Goal: Information Seeking & Learning: Learn about a topic

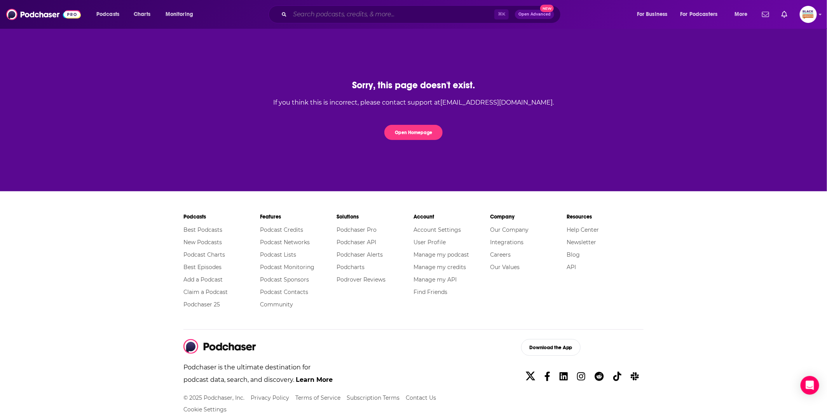
click at [390, 16] on input "Search podcasts, credits, & more..." at bounding box center [392, 14] width 205 height 12
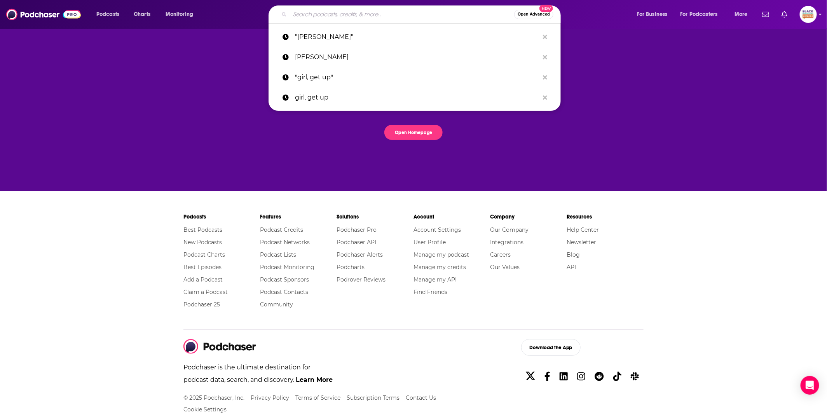
paste input "Beauty Moves Podcast"
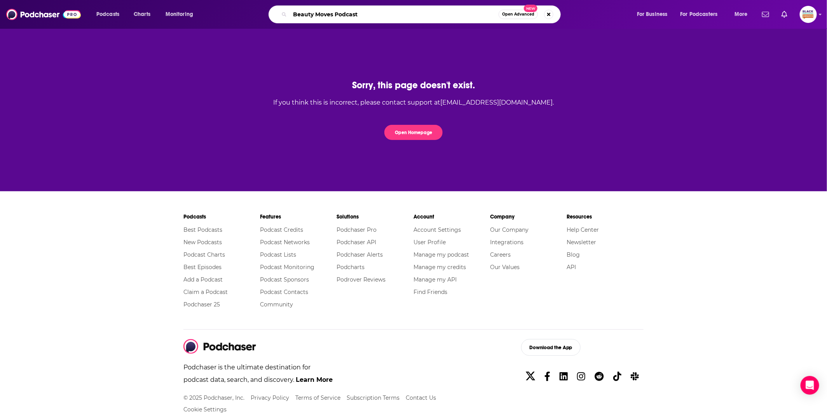
type input "Beauty Moves Podcast"
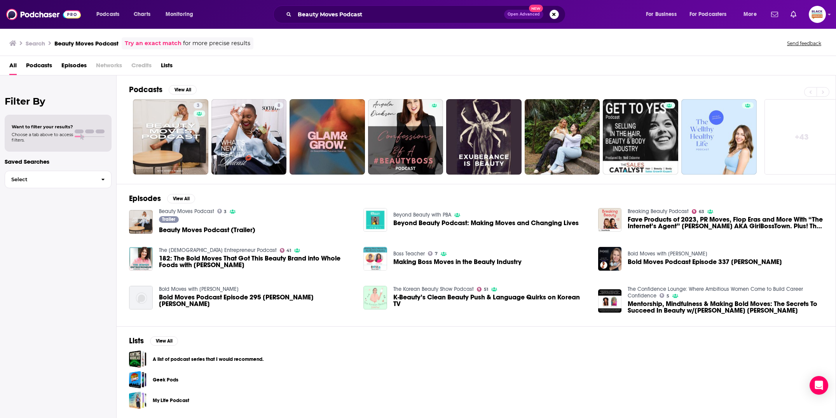
click at [374, 254] on img "Making Boss Moves in the Beauty Industry" at bounding box center [376, 259] width 24 height 24
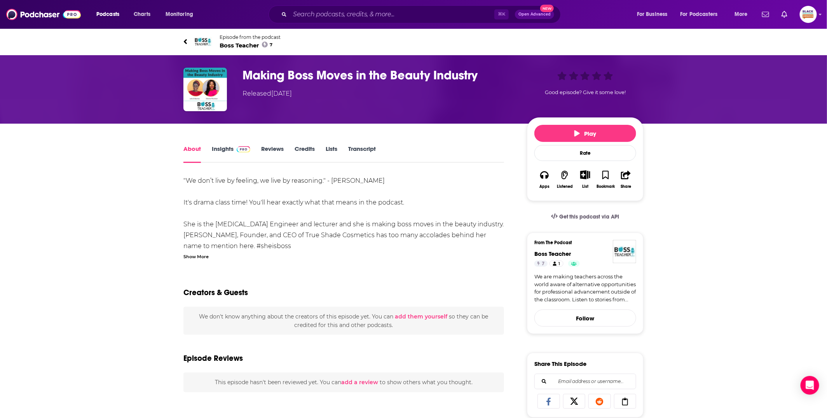
click at [206, 43] on img at bounding box center [203, 41] width 19 height 19
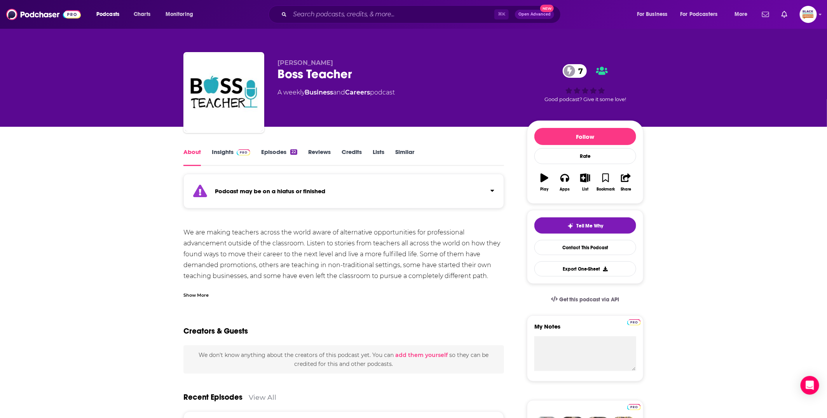
click at [194, 290] on div "Show More" at bounding box center [344, 291] width 321 height 13
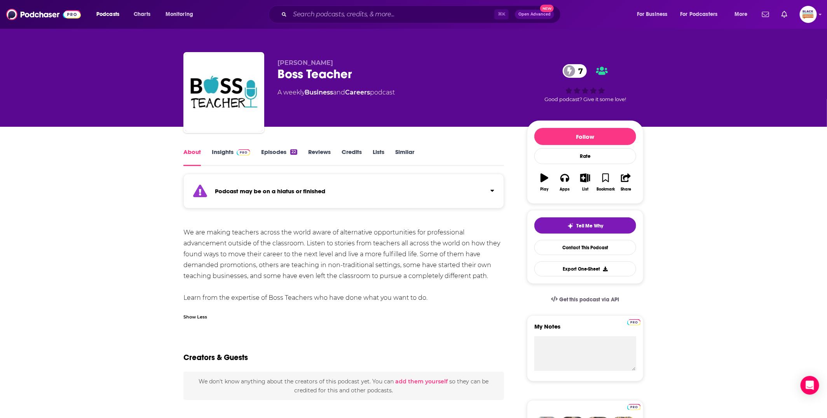
click at [265, 155] on link "Episodes 22" at bounding box center [279, 157] width 36 height 18
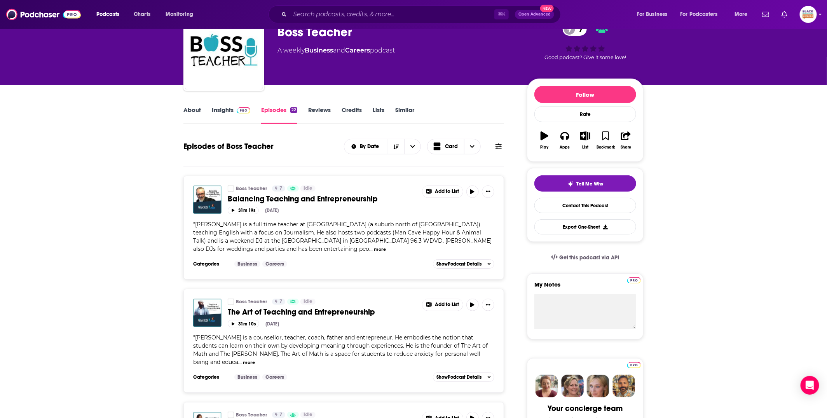
scroll to position [122, 0]
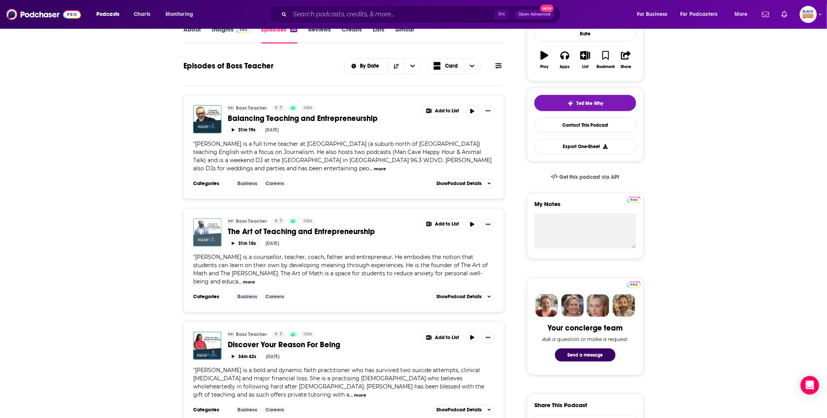
click at [208, 231] on img "The Art of Teaching and Entrepreneurship" at bounding box center [207, 232] width 28 height 28
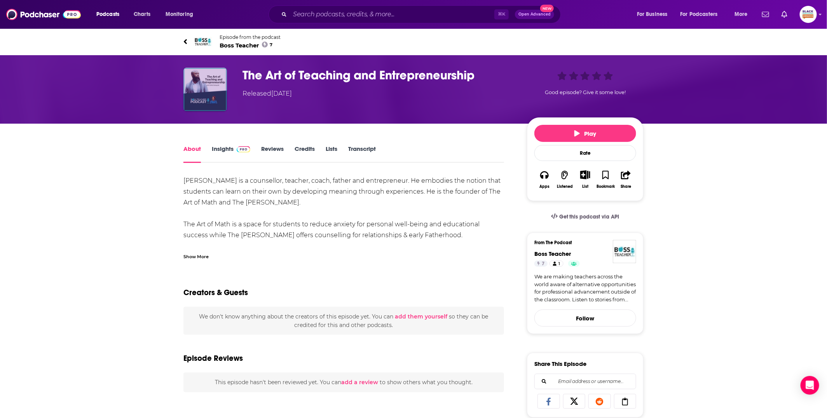
click at [207, 104] on img "The Art of Teaching and Entrepreneurship" at bounding box center [206, 90] width 44 height 44
click at [231, 46] on span "Boss Teacher 7" at bounding box center [250, 45] width 61 height 7
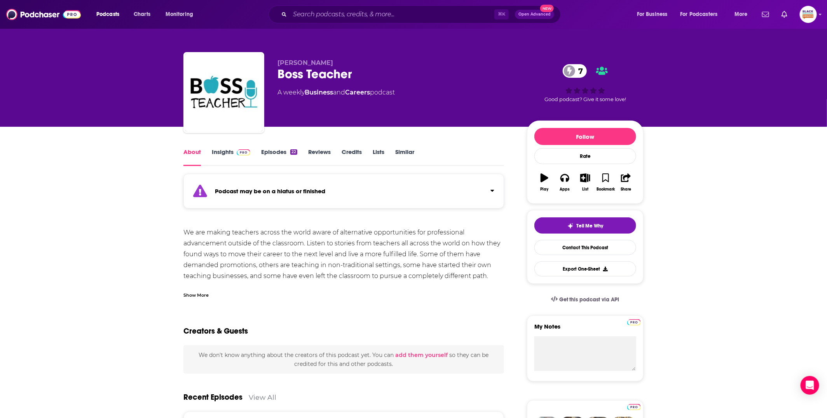
click at [259, 185] on div "Podcast may be on a hiatus or finished" at bounding box center [344, 191] width 321 height 35
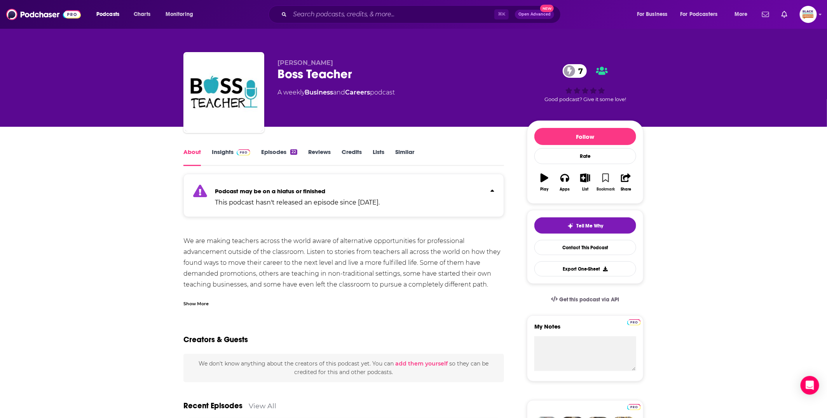
click at [610, 175] on button "Bookmark" at bounding box center [606, 182] width 20 height 28
click at [587, 177] on icon "button" at bounding box center [586, 177] width 10 height 9
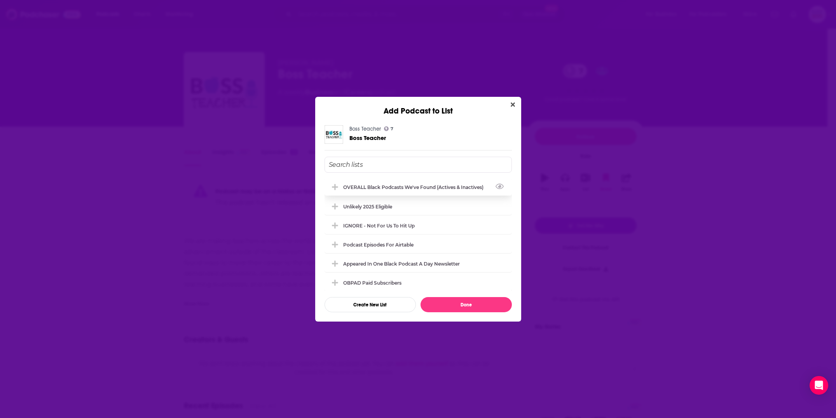
click at [397, 190] on div "OVERALL Black podcasts we've found (actives & inactives)" at bounding box center [418, 186] width 187 height 17
drag, startPoint x: 456, startPoint y: 306, endPoint x: 458, endPoint y: 300, distance: 6.8
click at [456, 306] on button "Done" at bounding box center [466, 304] width 91 height 15
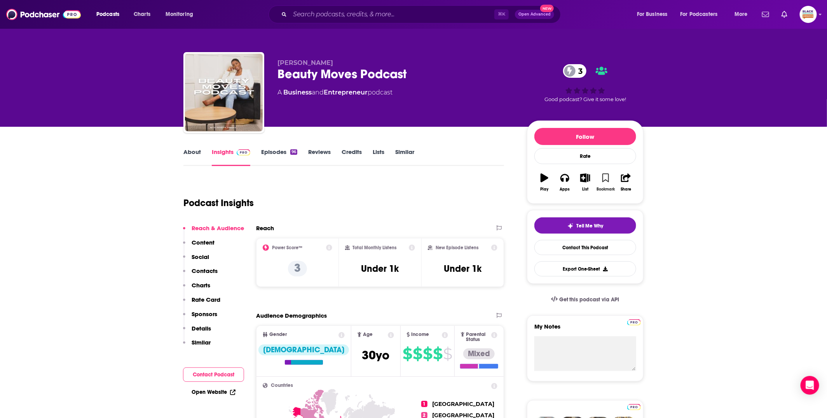
drag, startPoint x: 605, startPoint y: 178, endPoint x: 596, endPoint y: 179, distance: 9.8
click at [606, 178] on icon "button" at bounding box center [606, 177] width 7 height 9
click at [578, 179] on button "List" at bounding box center [585, 182] width 20 height 28
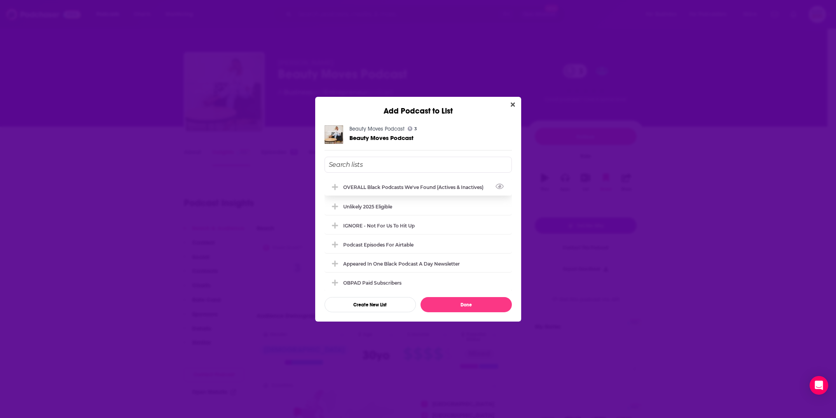
click at [398, 187] on div "OVERALL Black podcasts we've found (actives & inactives)" at bounding box center [415, 187] width 145 height 6
click at [452, 300] on button "Done" at bounding box center [466, 304] width 91 height 15
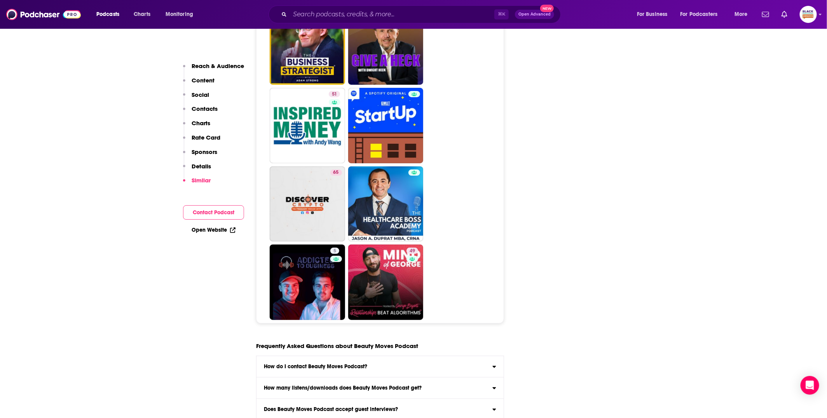
scroll to position [3437, 0]
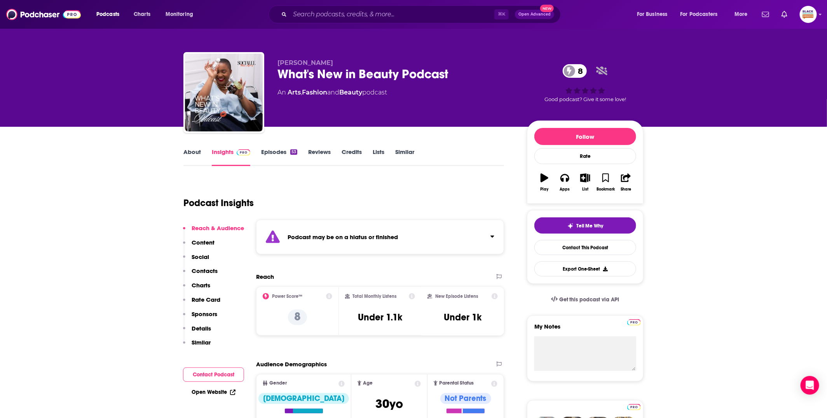
click at [435, 222] on div "Podcast may be on a hiatus or finished" at bounding box center [380, 237] width 248 height 35
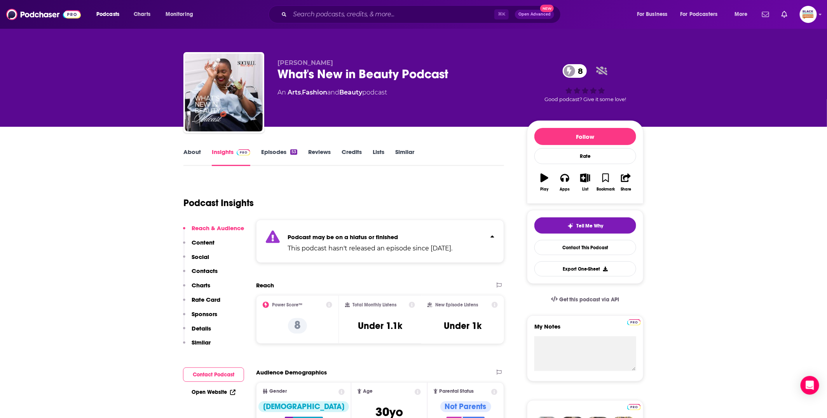
click at [287, 161] on link "Episodes 53" at bounding box center [279, 157] width 36 height 18
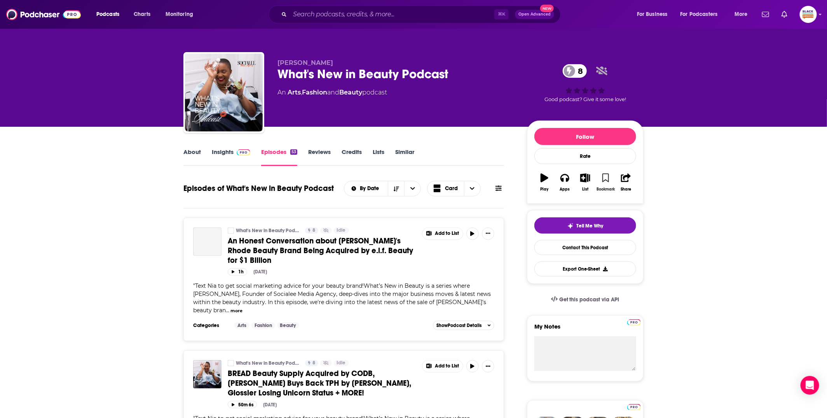
click at [603, 173] on icon "button" at bounding box center [606, 177] width 7 height 9
click at [584, 178] on icon "button" at bounding box center [586, 177] width 10 height 9
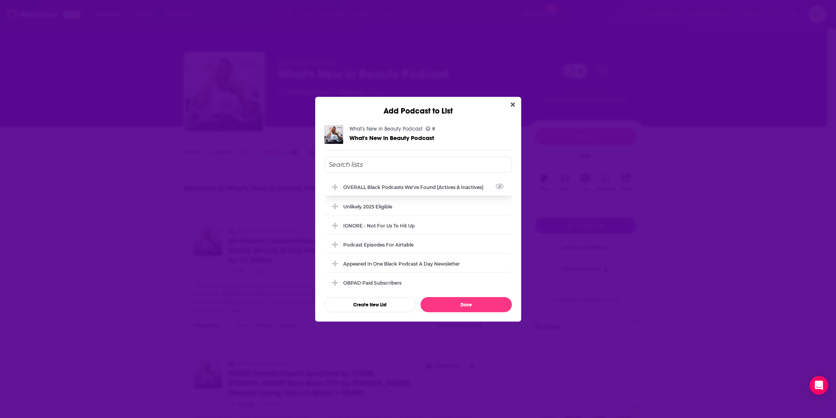
click at [419, 189] on div "OVERALL Black podcasts we've found (actives & inactives)" at bounding box center [415, 187] width 145 height 6
click at [470, 304] on button "Done" at bounding box center [466, 304] width 91 height 15
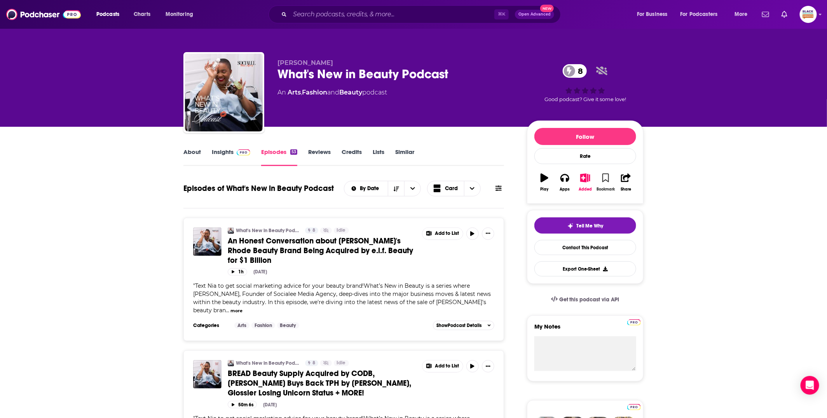
click at [608, 178] on icon "button" at bounding box center [606, 177] width 7 height 9
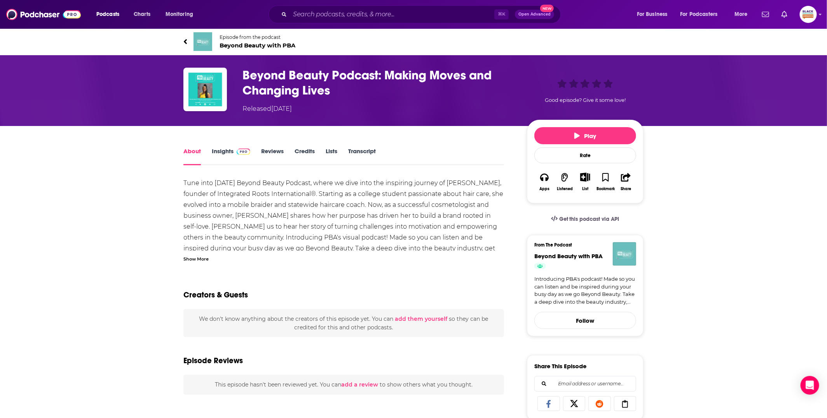
click at [206, 48] on img at bounding box center [203, 41] width 19 height 19
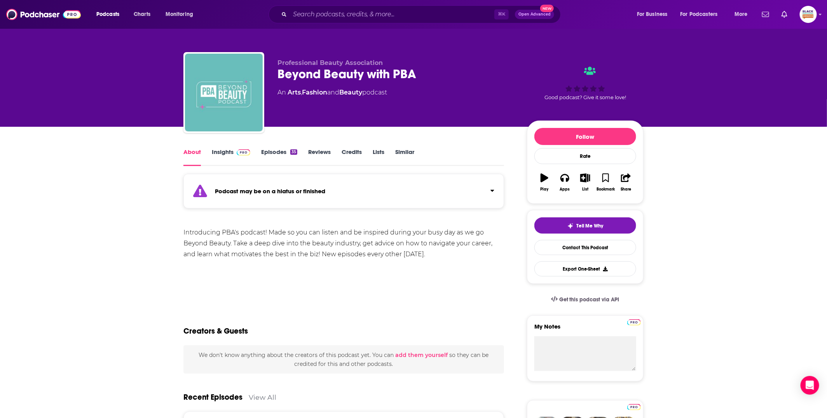
click at [288, 155] on link "Episodes 35" at bounding box center [279, 157] width 36 height 18
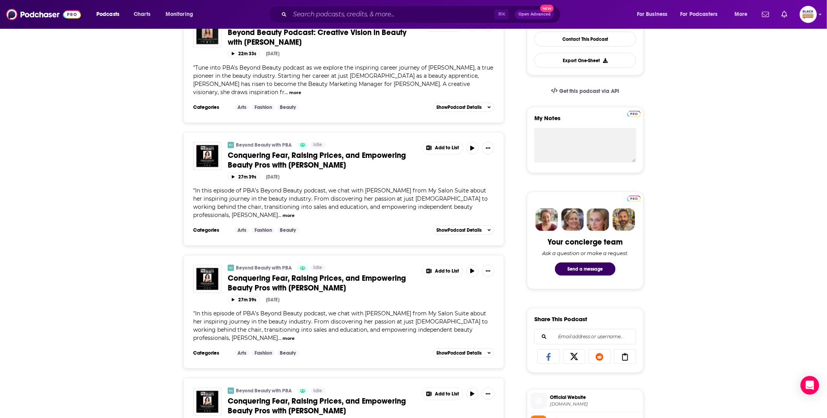
scroll to position [284, 0]
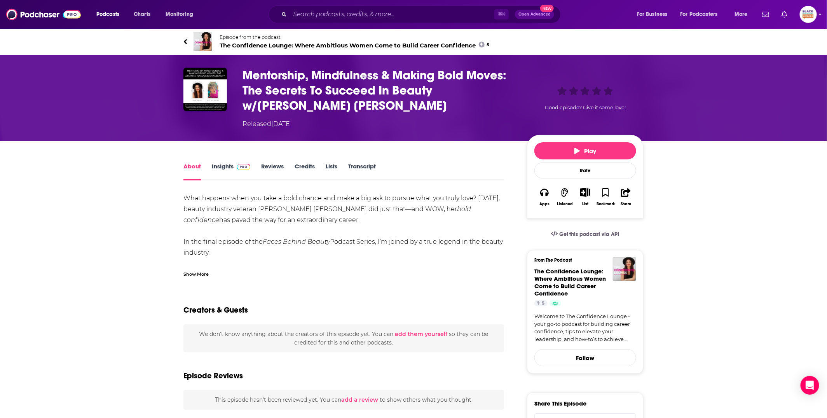
click at [209, 45] on img at bounding box center [203, 41] width 19 height 19
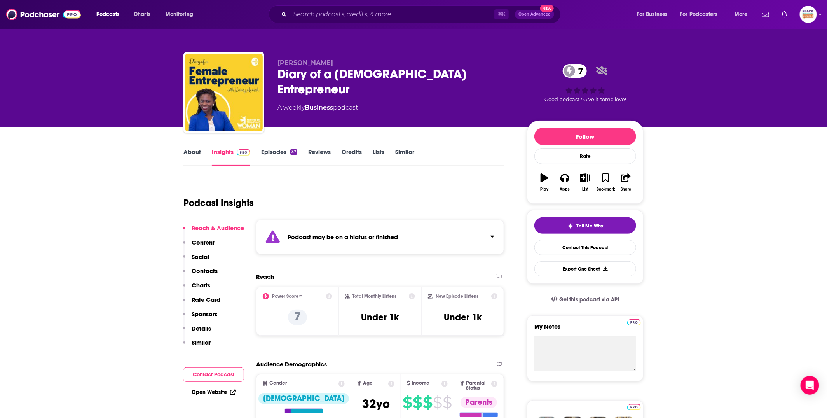
click at [407, 226] on div "Podcast may be on a hiatus or finished" at bounding box center [380, 237] width 248 height 35
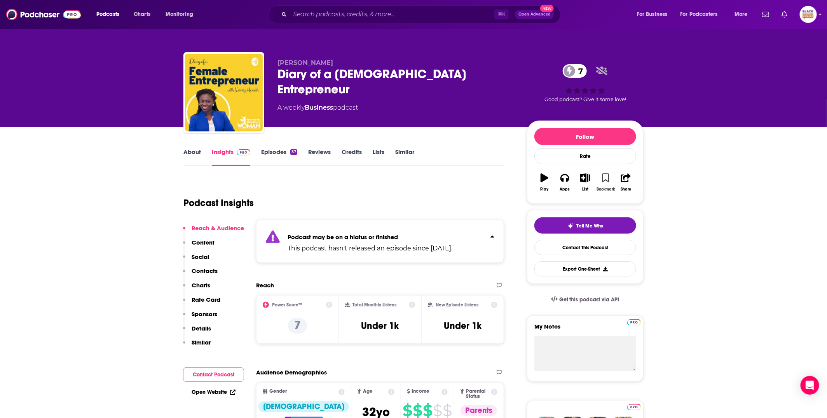
click at [605, 178] on icon "button" at bounding box center [606, 177] width 7 height 9
click at [586, 179] on icon "button" at bounding box center [586, 177] width 10 height 9
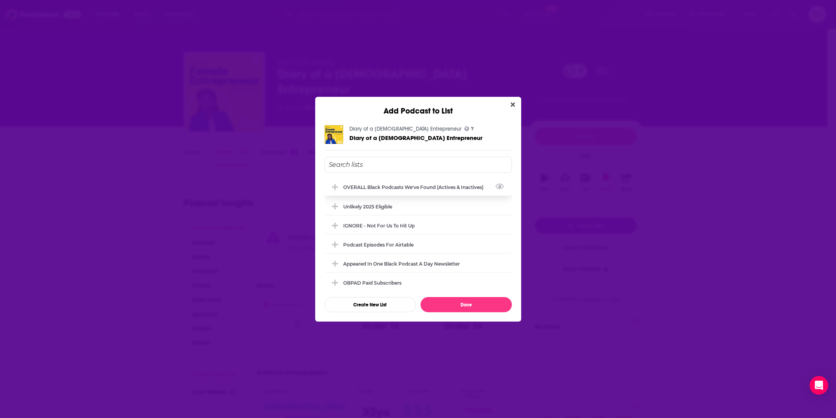
click at [421, 194] on div "OVERALL Black podcasts we've found (actives & inactives)" at bounding box center [418, 186] width 187 height 17
click at [466, 301] on button "Done" at bounding box center [466, 304] width 91 height 15
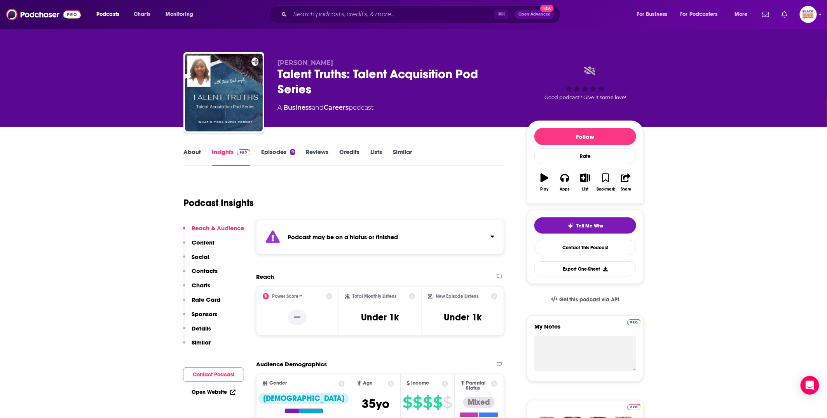
click at [434, 229] on div "Podcast may be on a hiatus or finished" at bounding box center [380, 237] width 248 height 35
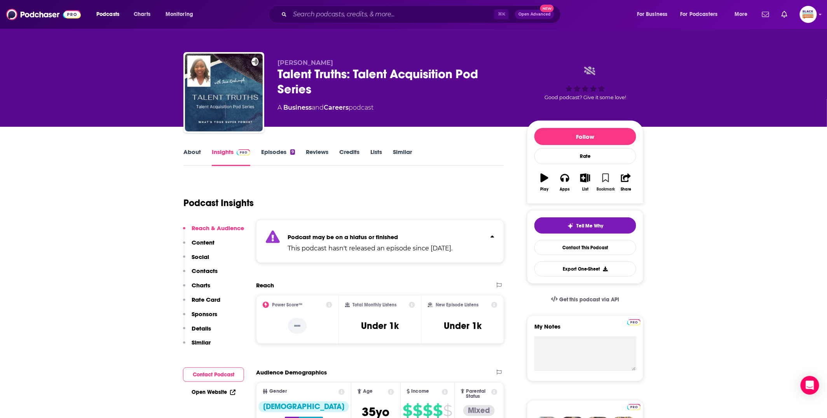
click at [607, 175] on icon "button" at bounding box center [606, 177] width 7 height 9
click at [585, 183] on button "List" at bounding box center [585, 182] width 20 height 28
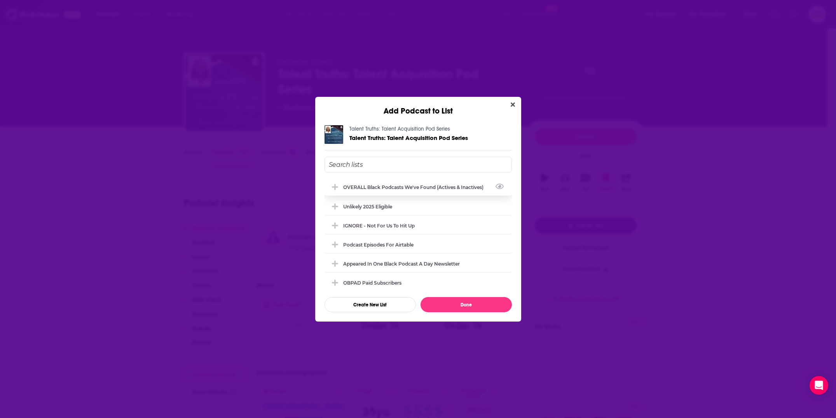
click at [435, 187] on div "OVERALL Black podcasts we've found (actives & inactives)" at bounding box center [415, 187] width 145 height 6
click at [458, 301] on button "Done" at bounding box center [466, 304] width 91 height 15
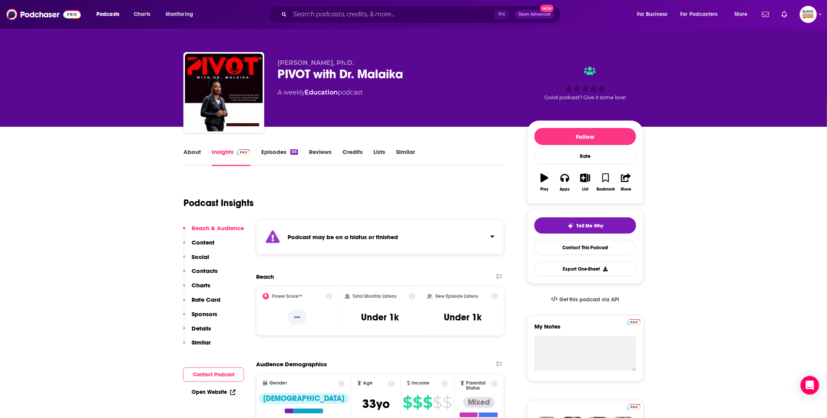
click at [448, 231] on div "Podcast may be on a hiatus or finished" at bounding box center [380, 237] width 248 height 35
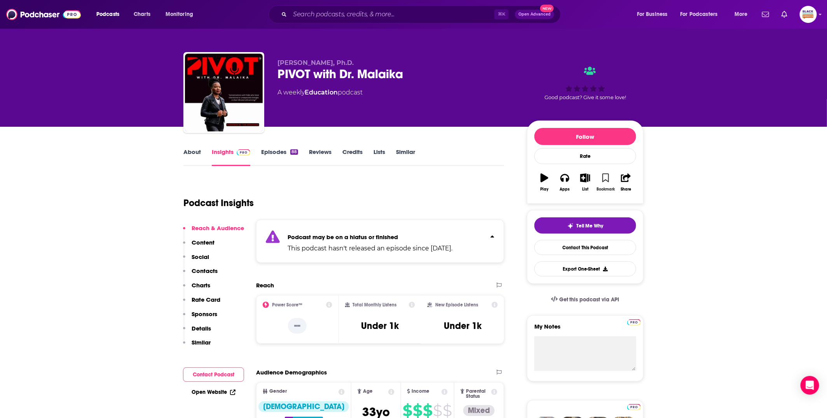
click at [605, 181] on icon "button" at bounding box center [606, 177] width 7 height 9
click at [586, 183] on button "List" at bounding box center [585, 182] width 20 height 28
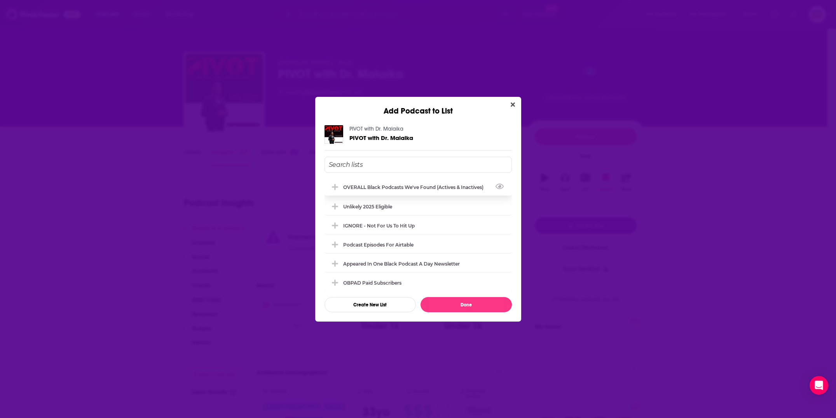
click at [435, 188] on div "OVERALL Black podcasts we've found (actives & inactives)" at bounding box center [415, 187] width 145 height 6
click at [465, 303] on button "Done" at bounding box center [466, 304] width 91 height 15
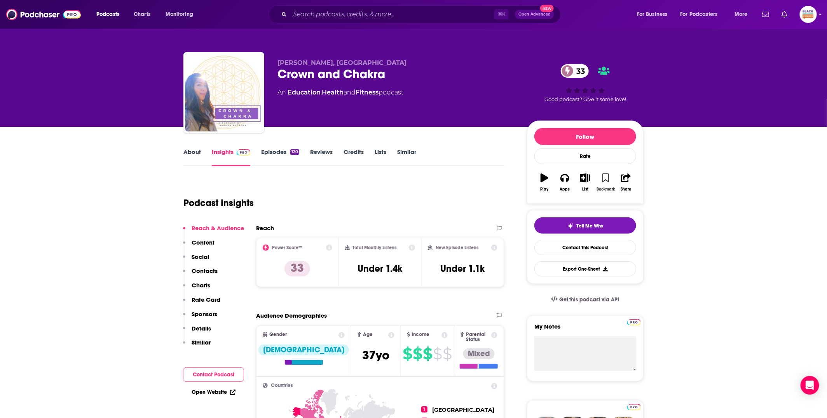
drag, startPoint x: 608, startPoint y: 179, endPoint x: 595, endPoint y: 178, distance: 12.9
click at [608, 179] on icon "button" at bounding box center [606, 177] width 7 height 9
click at [584, 178] on icon "button" at bounding box center [586, 177] width 10 height 9
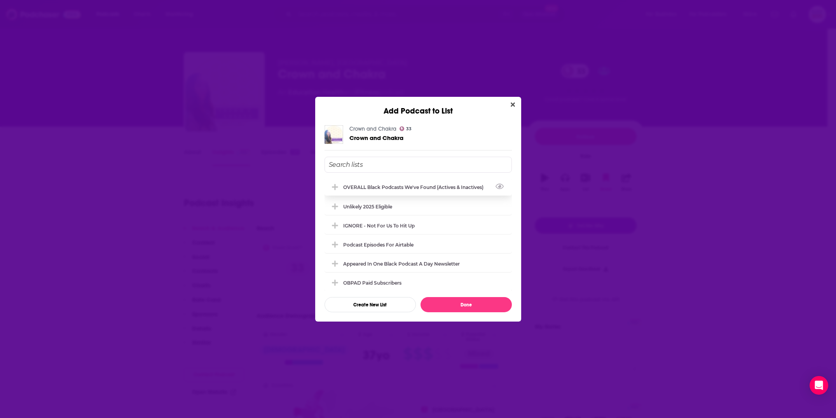
drag, startPoint x: 414, startPoint y: 184, endPoint x: 421, endPoint y: 241, distance: 57.6
click at [413, 184] on div "OVERALL Black podcasts we've found (actives & inactives)" at bounding box center [415, 187] width 145 height 6
click at [465, 304] on button "Done" at bounding box center [466, 304] width 91 height 15
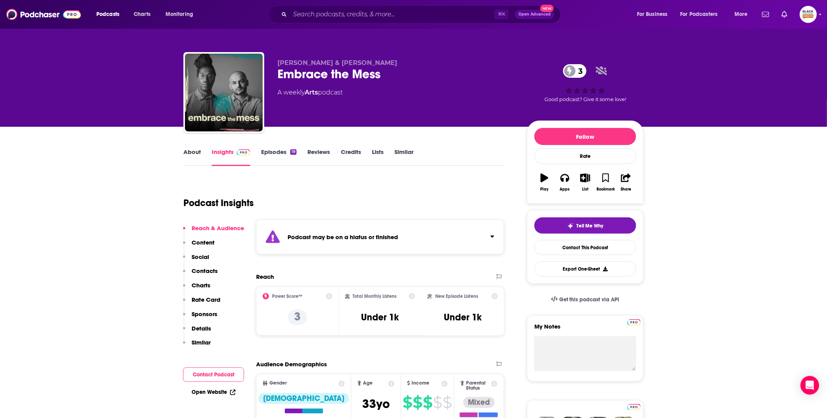
click at [478, 238] on div "Podcast may be on a hiatus or finished" at bounding box center [380, 237] width 248 height 35
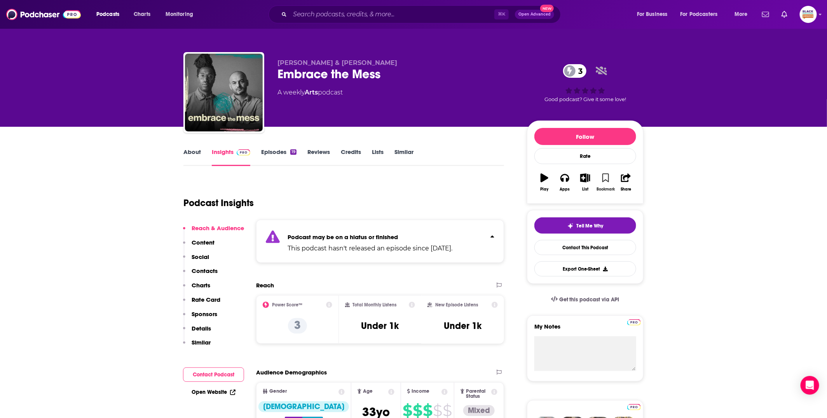
click at [611, 178] on button "Bookmark" at bounding box center [606, 182] width 20 height 28
click at [589, 178] on icon "button" at bounding box center [586, 177] width 10 height 9
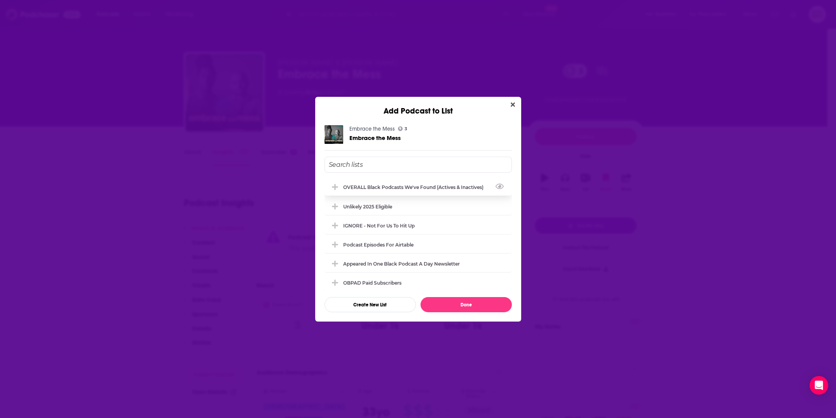
click at [397, 184] on div "OVERALL Black podcasts we've found (actives & inactives)" at bounding box center [415, 187] width 145 height 6
click at [471, 300] on button "Done" at bounding box center [466, 304] width 91 height 15
